Goal: Task Accomplishment & Management: Use online tool/utility

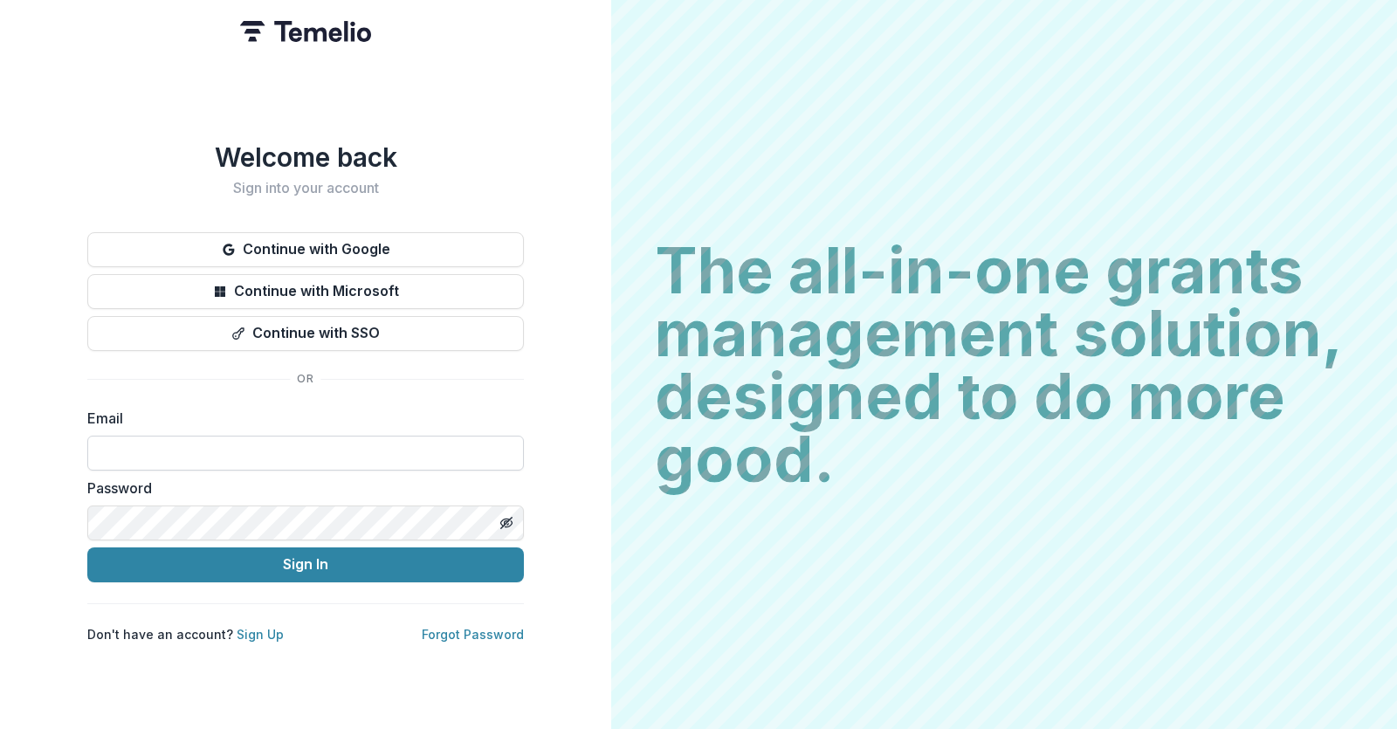
click at [180, 446] on input at bounding box center [305, 453] width 437 height 35
type input "**********"
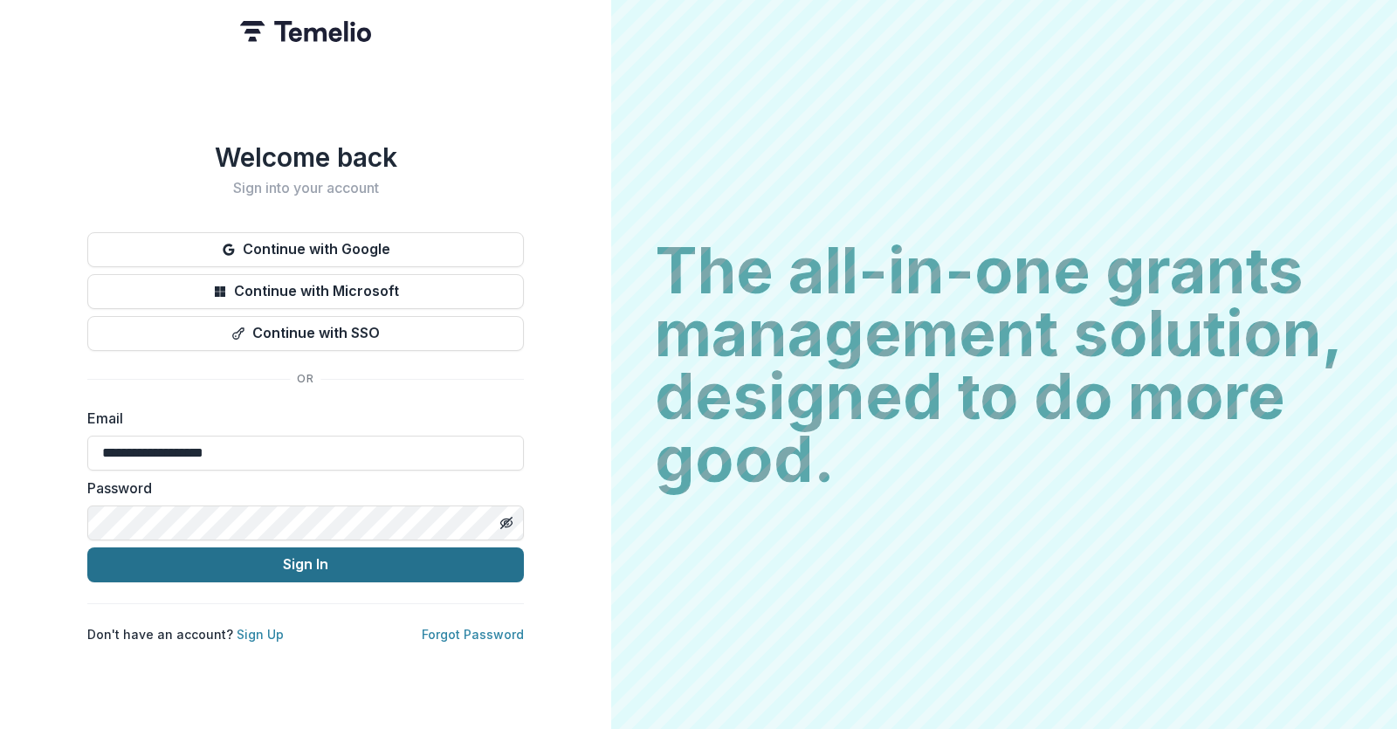
click at [285, 561] on button "Sign In" at bounding box center [305, 565] width 437 height 35
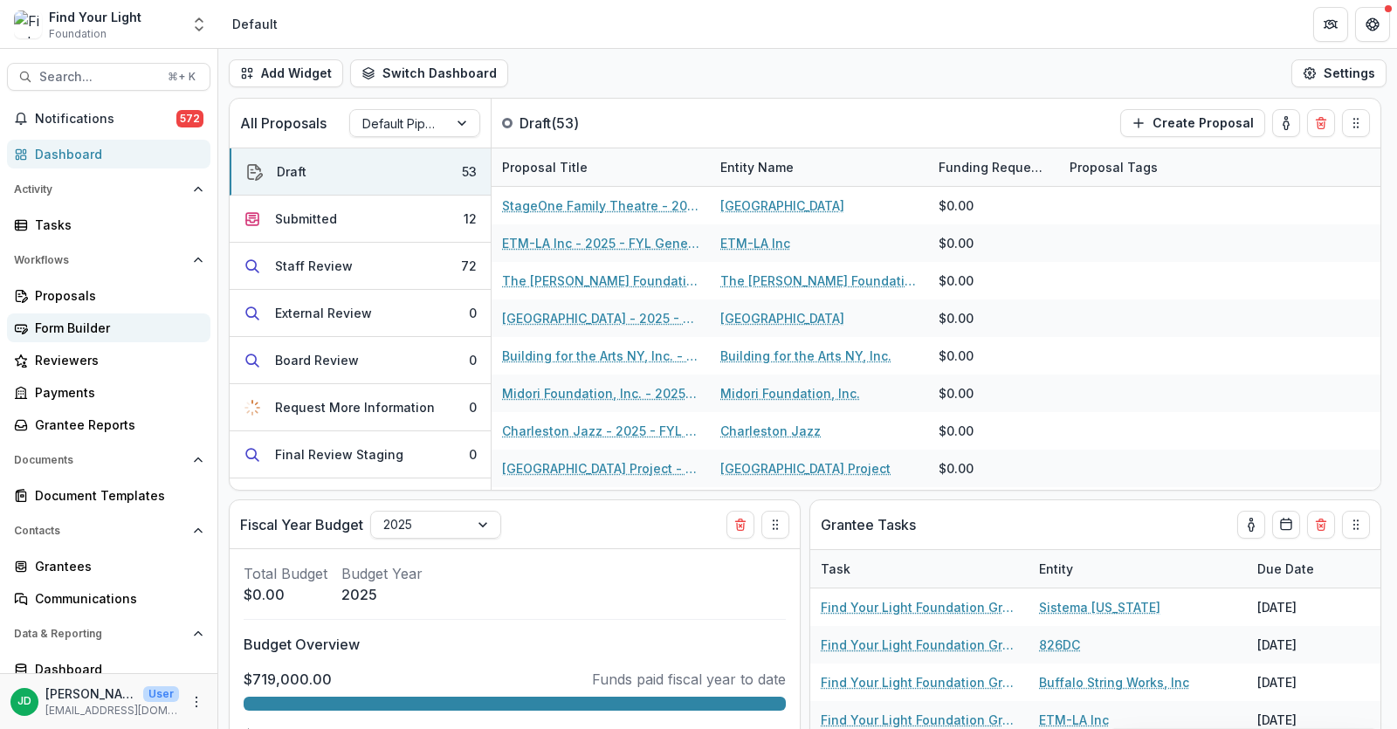
click at [67, 319] on div "Form Builder" at bounding box center [116, 328] width 162 height 18
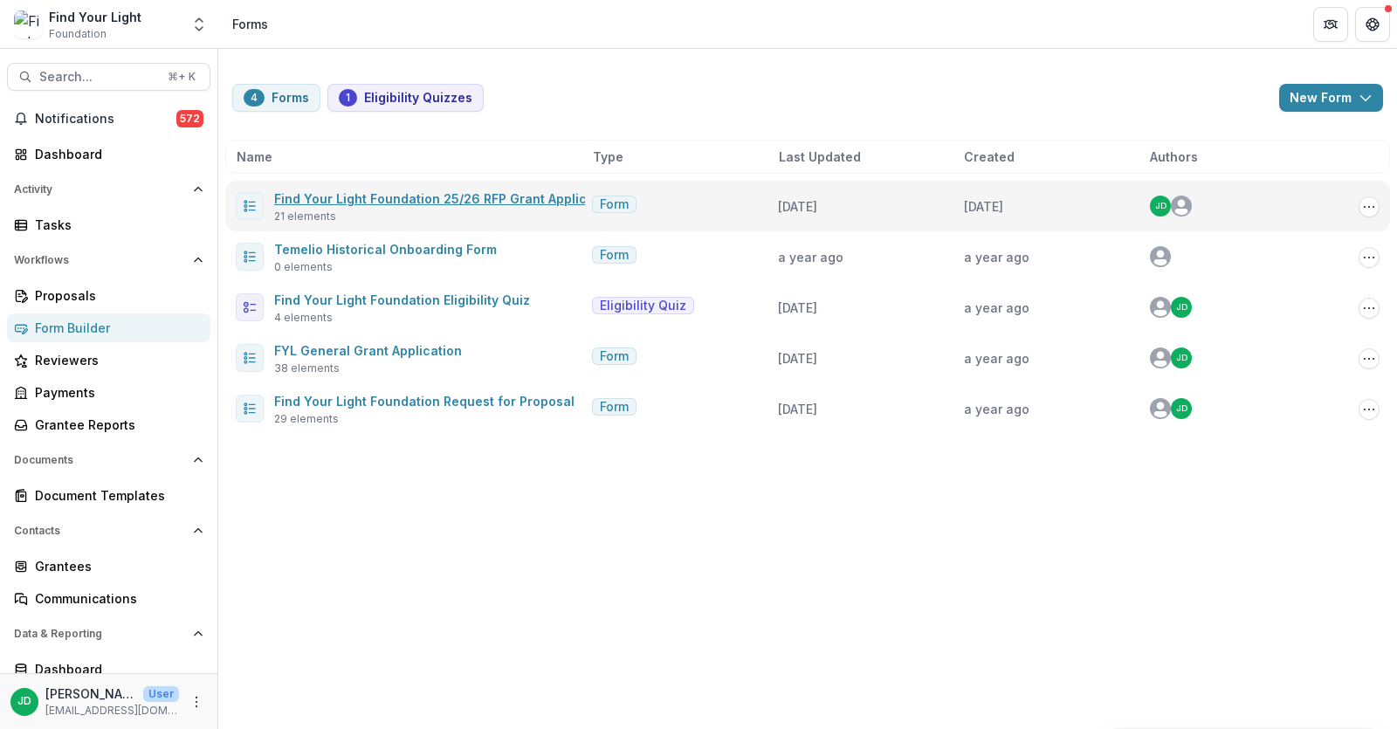
click at [431, 194] on link "Find Your Light Foundation 25/26 RFP Grant Application" at bounding box center [446, 198] width 344 height 15
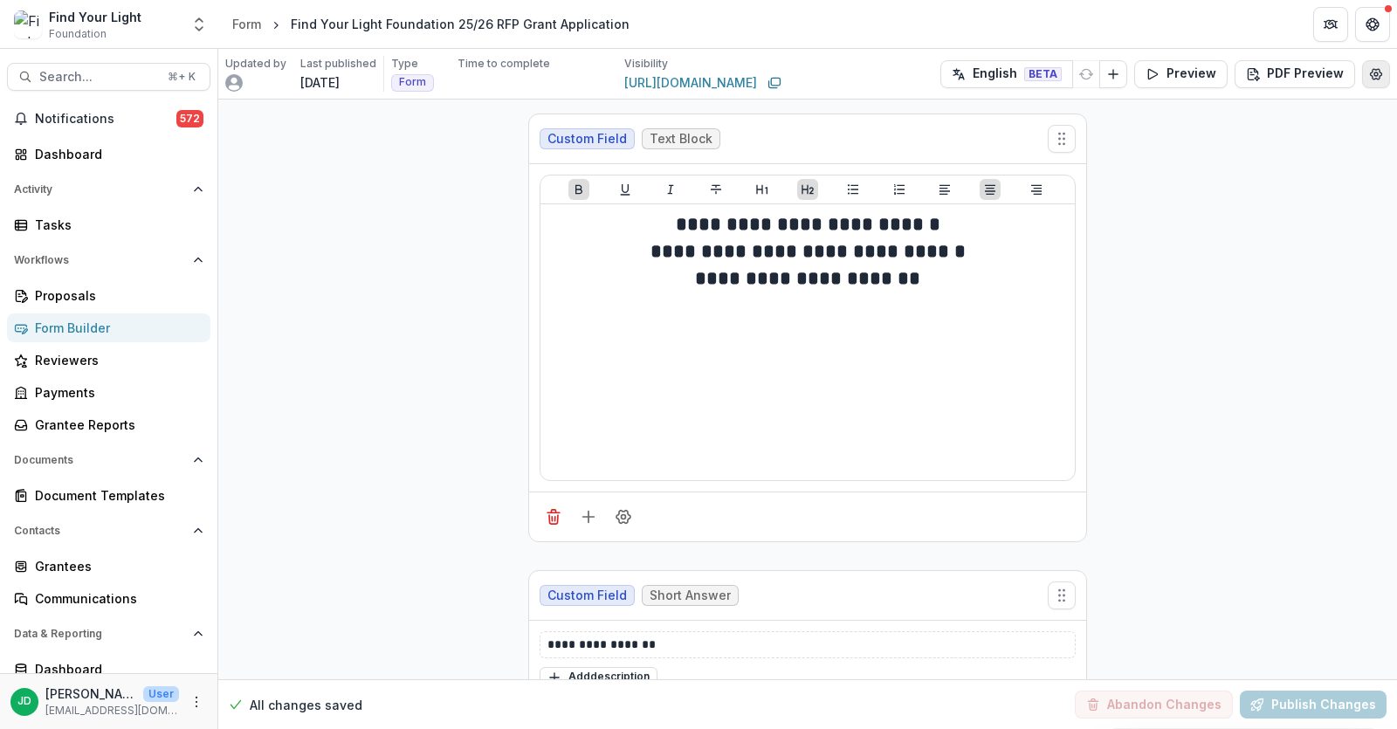
click at [1371, 73] on icon "Edit Form Settings" at bounding box center [1376, 74] width 11 height 10
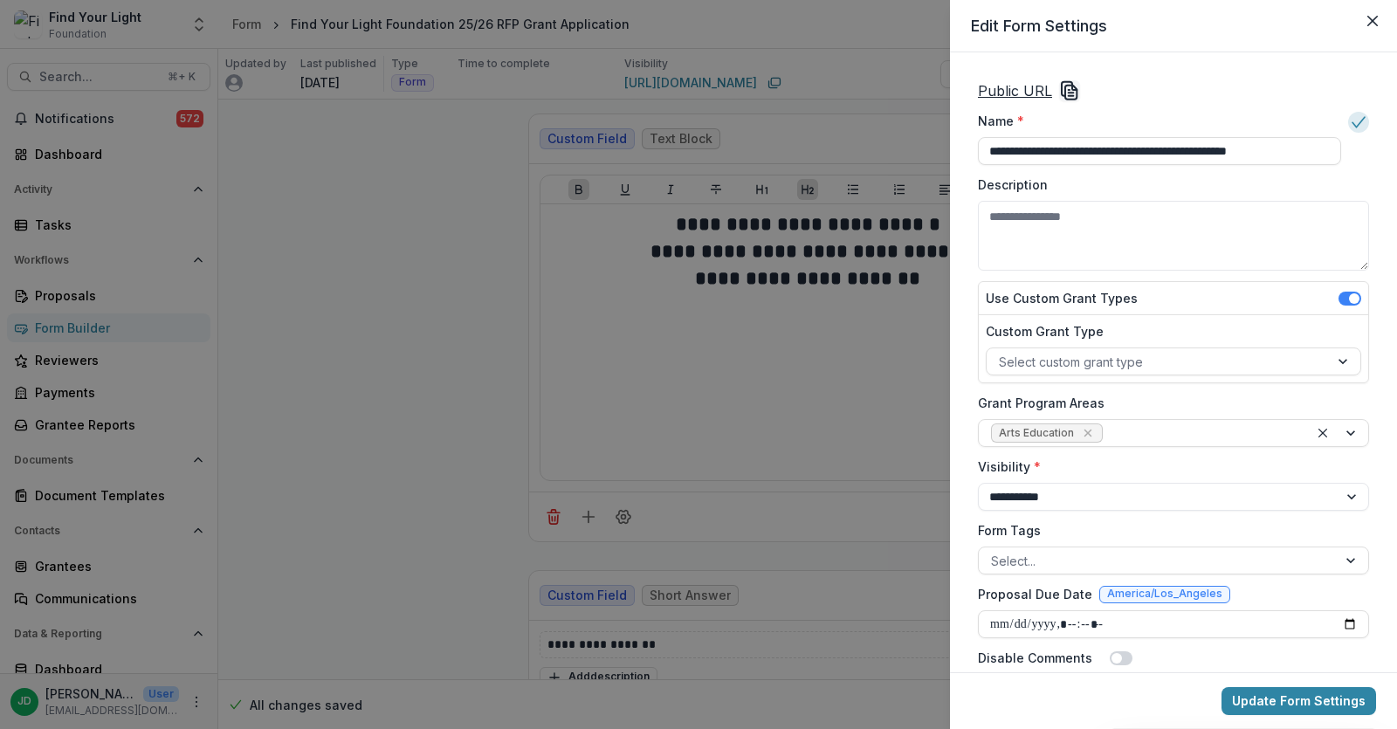
click at [1040, 93] on u "Public URL" at bounding box center [1015, 90] width 74 height 17
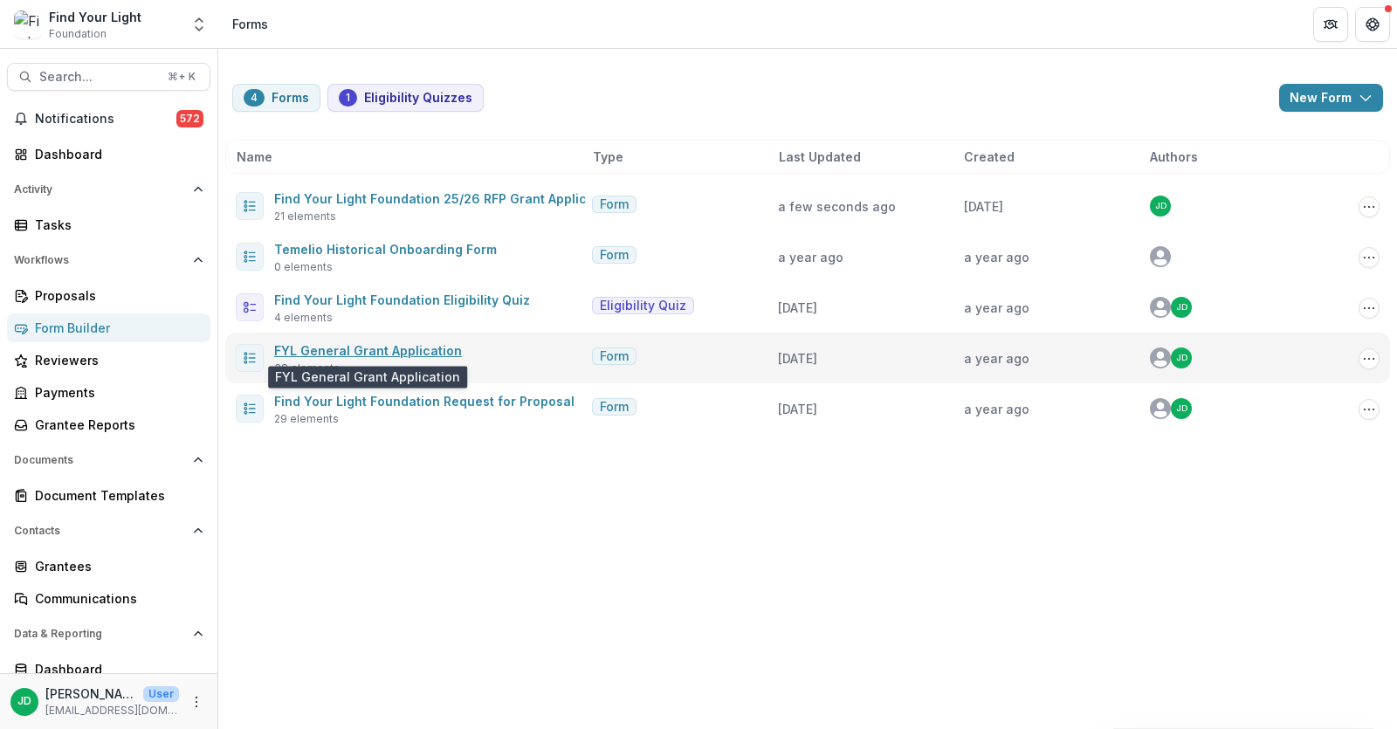
click at [375, 354] on link "FYL General Grant Application" at bounding box center [368, 350] width 188 height 15
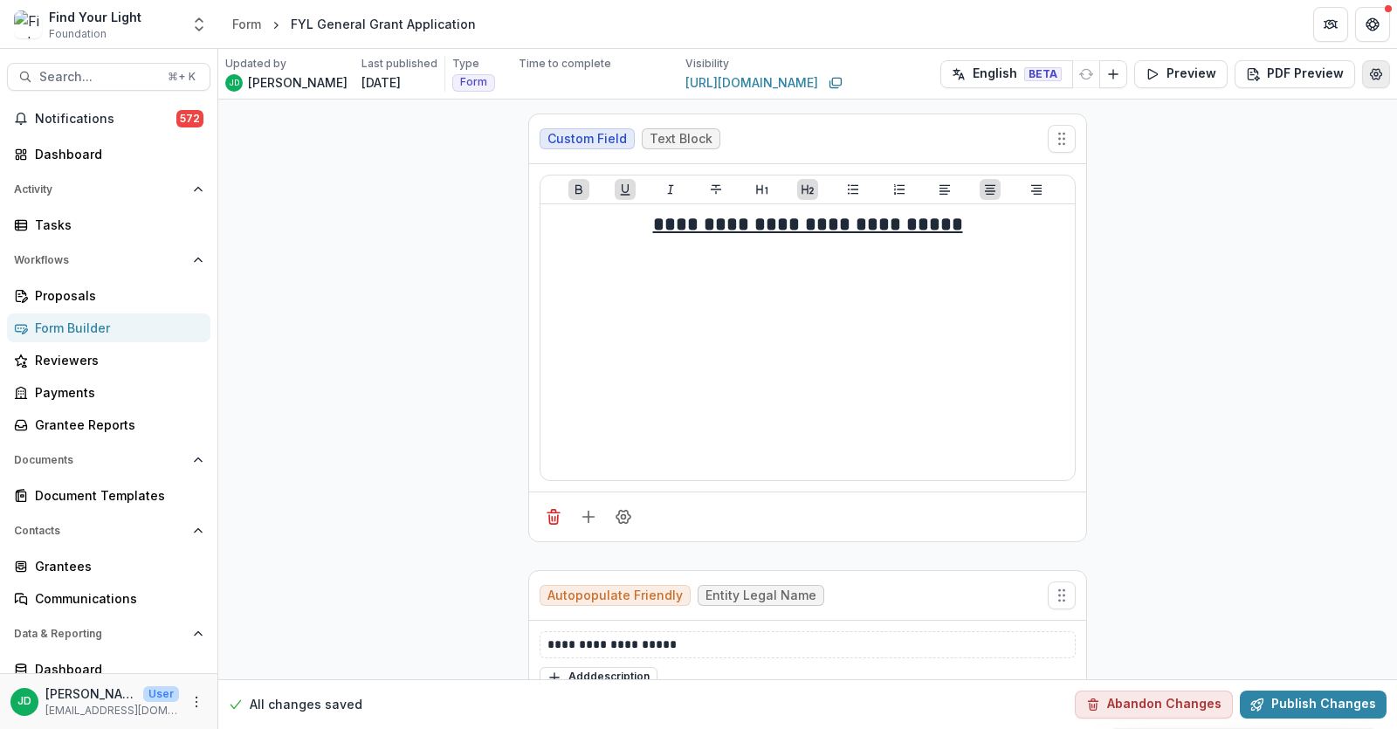
click at [1375, 75] on icon "Edit Form Settings" at bounding box center [1376, 74] width 11 height 10
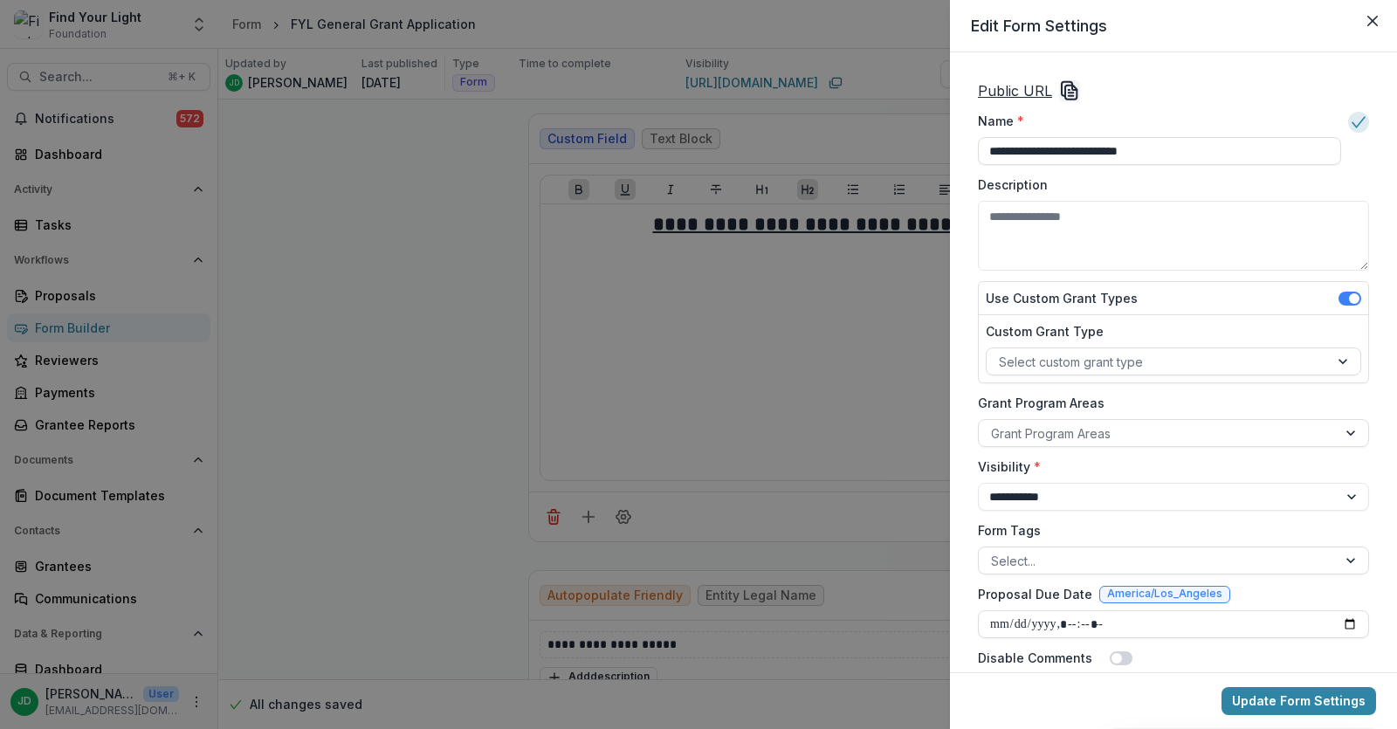
click at [1071, 87] on icon "Copy Link" at bounding box center [1069, 90] width 21 height 21
